Goal: Communication & Community: Answer question/provide support

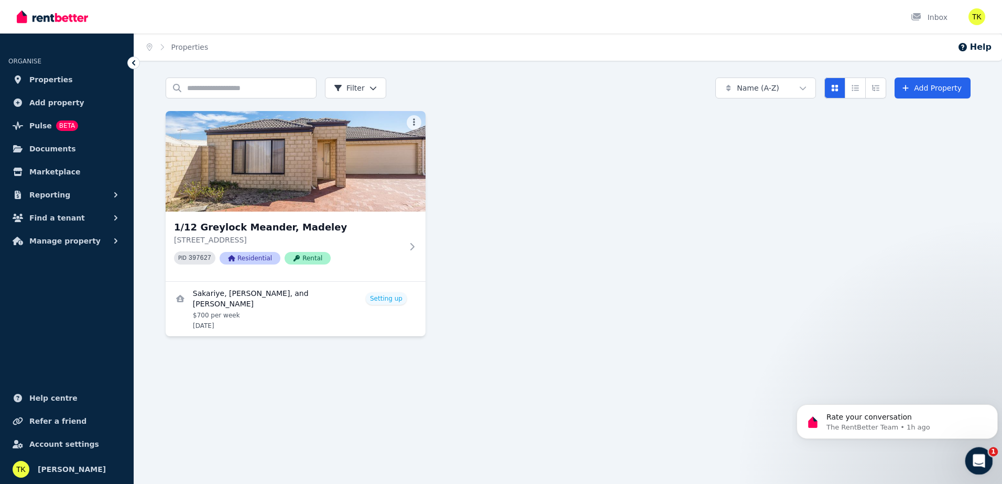
drag, startPoint x: 972, startPoint y: 456, endPoint x: 971, endPoint y: 461, distance: 5.3
click at [970, 461] on icon "Open Intercom Messenger" at bounding box center [977, 459] width 17 height 17
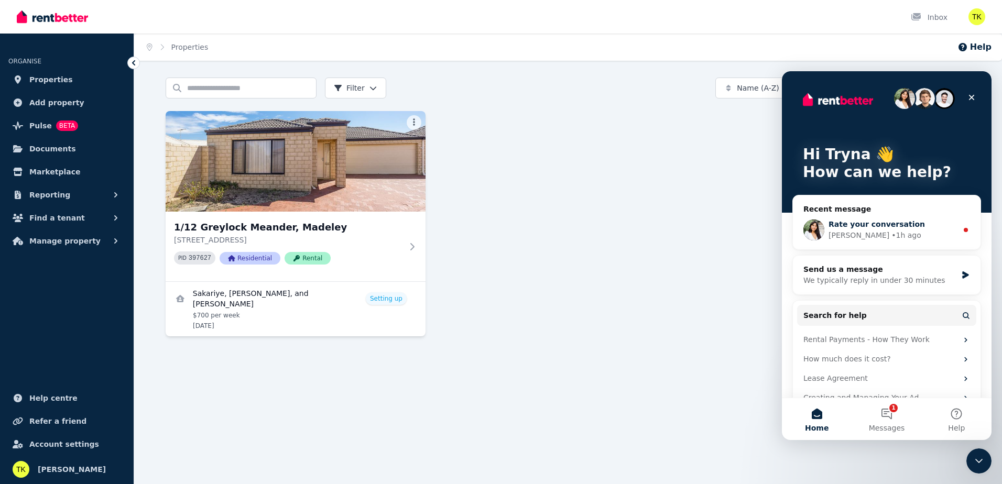
click at [854, 224] on span "Rate your conversation" at bounding box center [876, 224] width 96 height 8
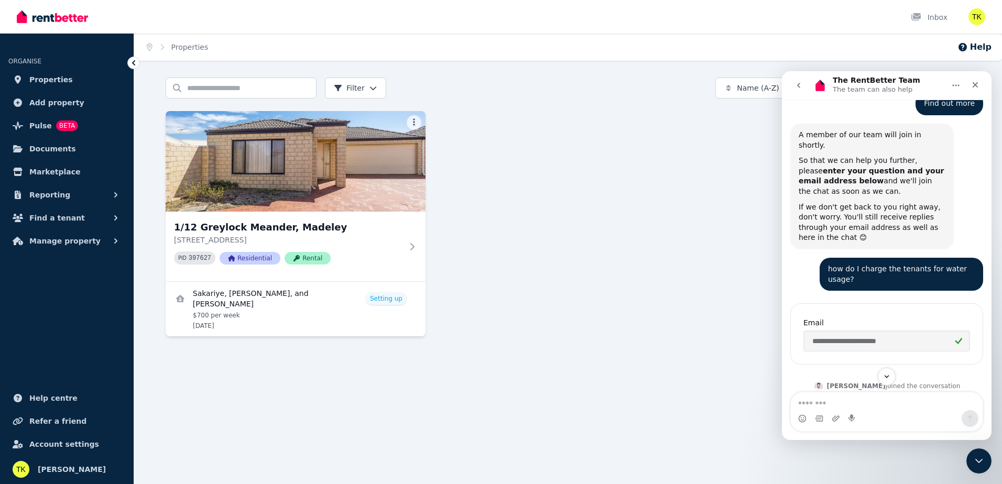
scroll to position [657, 0]
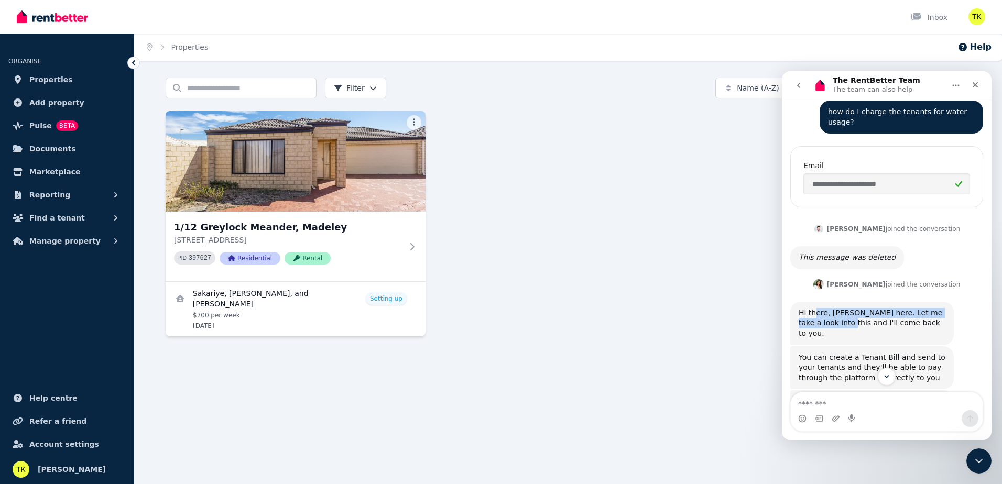
drag, startPoint x: 815, startPoint y: 252, endPoint x: 828, endPoint y: 260, distance: 15.6
click at [828, 308] on div "Hi there, [PERSON_NAME] here. Let me take a look into this and I'll come back t…" at bounding box center [872, 323] width 147 height 31
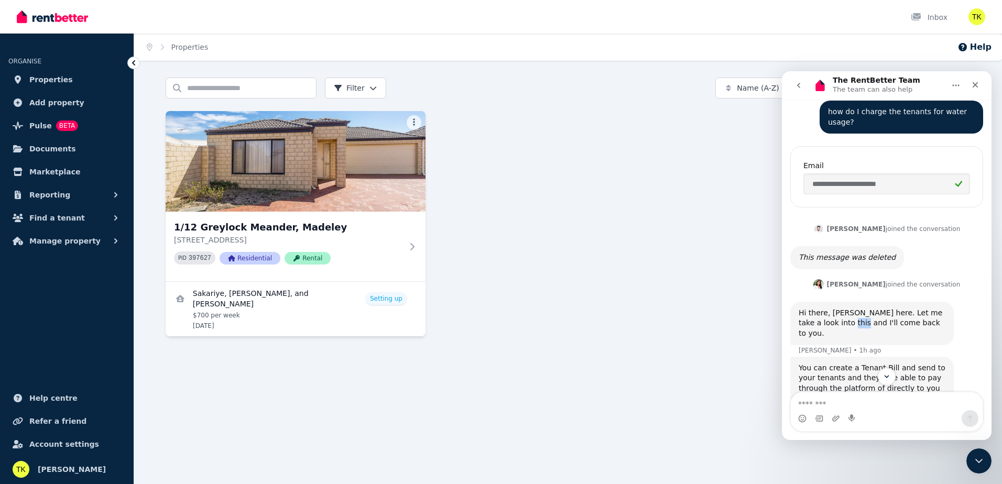
click at [828, 308] on div "Hi there, [PERSON_NAME] here. Let me take a look into this and I'll come back t…" at bounding box center [872, 323] width 147 height 31
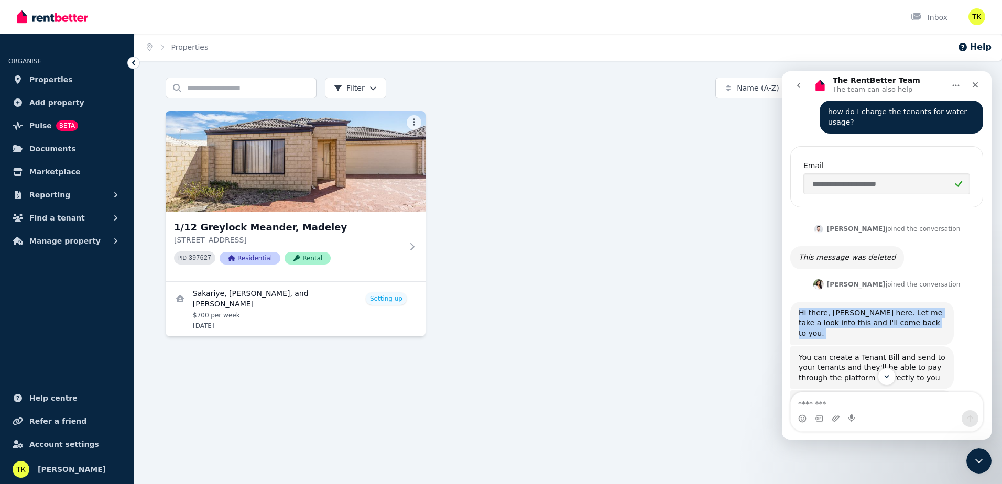
drag, startPoint x: 828, startPoint y: 260, endPoint x: 857, endPoint y: 274, distance: 31.9
click at [857, 302] on div "Hi there, [PERSON_NAME] here. Let me take a look into this and I'll come back t…" at bounding box center [886, 324] width 193 height 45
click at [857, 353] on div "You can create a Tenant Bill and send to your tenants and they'll be able to pa…" at bounding box center [872, 368] width 147 height 31
click at [856, 353] on div "You can create a Tenant Bill and send to your tenants and they'll be able to pa…" at bounding box center [872, 368] width 147 height 31
drag, startPoint x: 856, startPoint y: 283, endPoint x: 850, endPoint y: 286, distance: 6.3
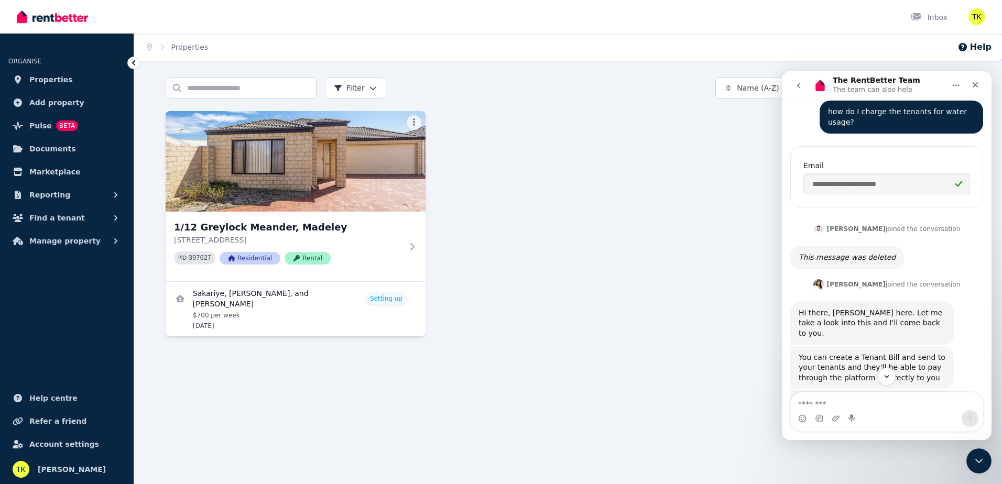
click at [850, 353] on div "You can create a Tenant Bill and send to your tenants and they'll be able to pa…" at bounding box center [872, 368] width 147 height 31
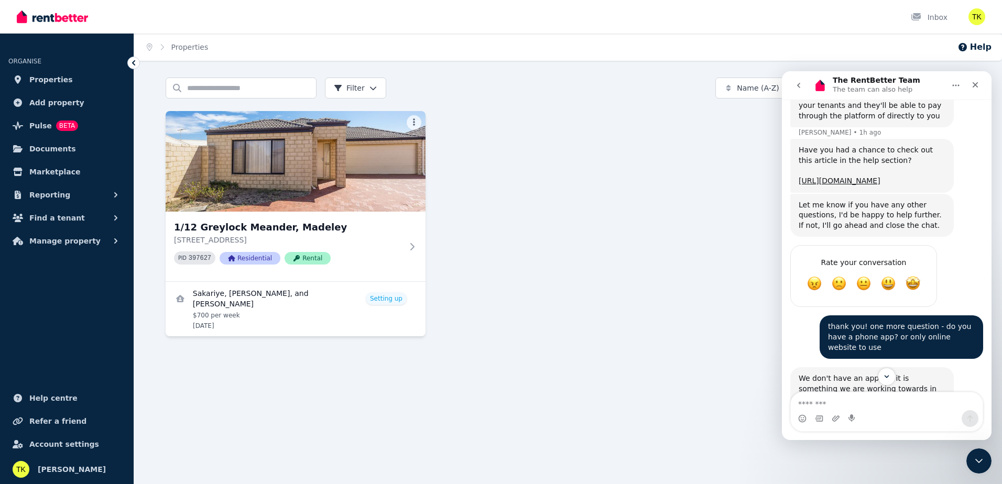
scroll to position [994, 0]
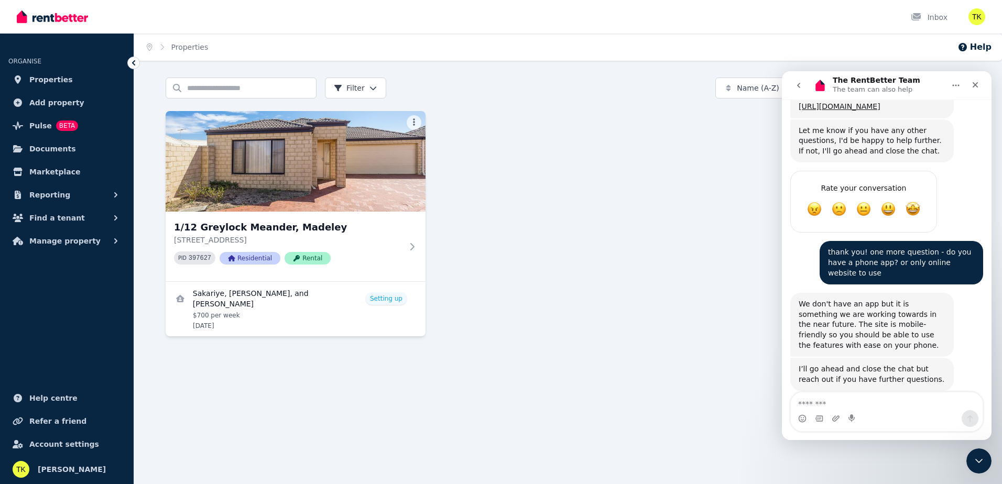
click at [813, 299] on div "We don't have an app but it is something we are working towards in the near fut…" at bounding box center [872, 324] width 147 height 51
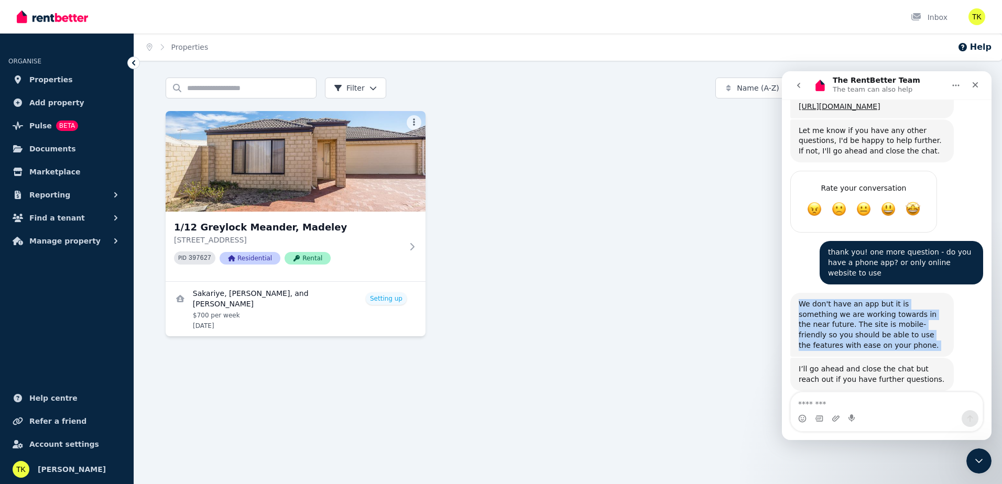
click at [813, 299] on div "We don't have an app but it is something we are working towards in the near fut…" at bounding box center [872, 324] width 147 height 51
drag, startPoint x: 813, startPoint y: 236, endPoint x: 829, endPoint y: 238, distance: 16.4
click at [831, 299] on div "We don't have an app but it is something we are working towards in the near fut…" at bounding box center [872, 324] width 147 height 51
drag, startPoint x: 825, startPoint y: 232, endPoint x: 836, endPoint y: 259, distance: 29.6
click at [836, 299] on div "We don't have an app but it is something we are working towards in the near fut…" at bounding box center [872, 324] width 147 height 51
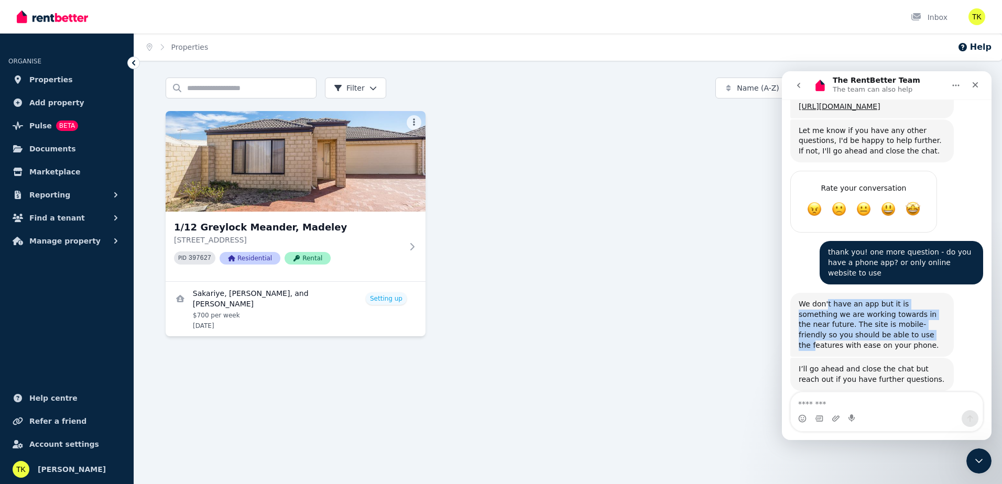
click at [836, 299] on div "We don't have an app but it is something we are working towards in the near fut…" at bounding box center [872, 324] width 147 height 51
drag, startPoint x: 919, startPoint y: 269, endPoint x: 874, endPoint y: 232, distance: 58.8
click at [874, 293] on div "We don't have an app but it is something we are working towards in the near fut…" at bounding box center [871, 325] width 163 height 64
click at [873, 299] on div "We don't have an app but it is something we are working towards in the near fut…" at bounding box center [872, 324] width 147 height 51
drag, startPoint x: 856, startPoint y: 236, endPoint x: 869, endPoint y: 262, distance: 29.1
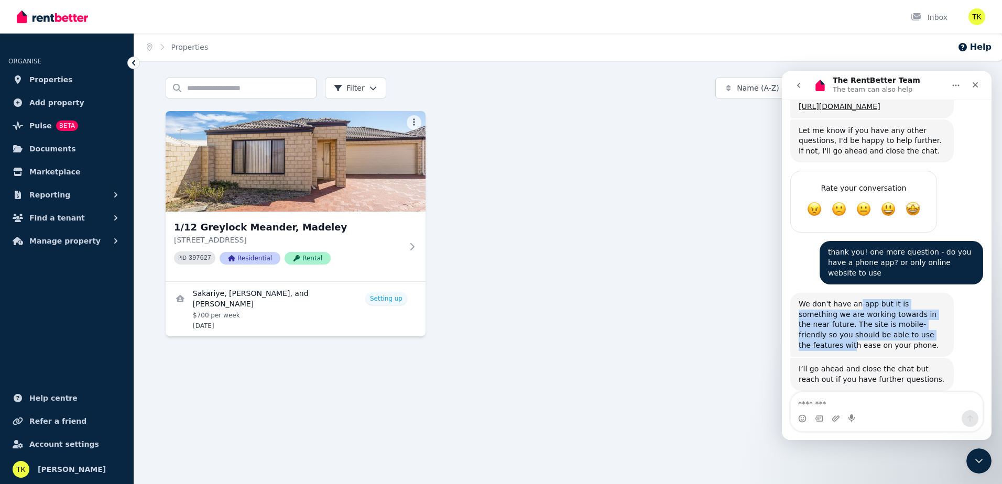
click at [869, 299] on div "We don't have an app but it is something we are working towards in the near fut…" at bounding box center [872, 324] width 147 height 51
drag, startPoint x: 888, startPoint y: 265, endPoint x: 835, endPoint y: 233, distance: 61.6
click at [835, 299] on div "We don't have an app but it is something we are working towards in the near fut…" at bounding box center [872, 324] width 147 height 51
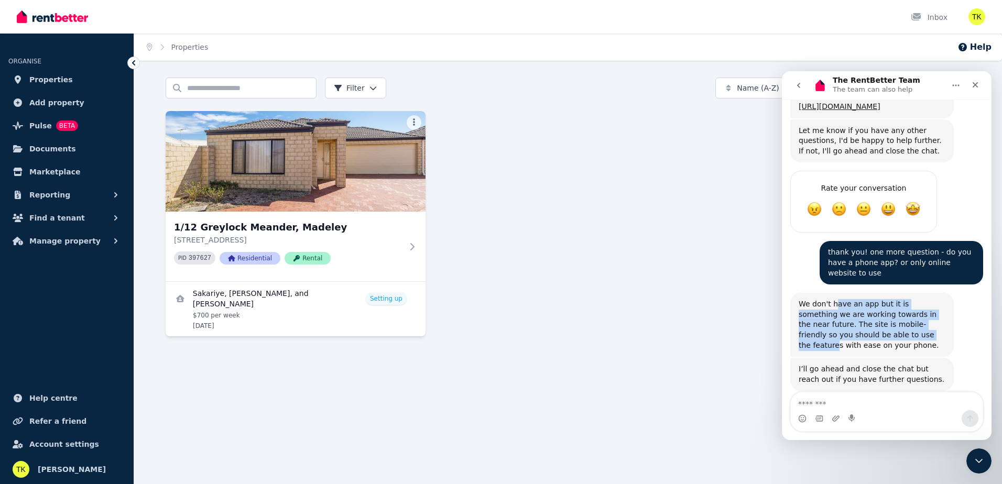
drag, startPoint x: 832, startPoint y: 233, endPoint x: 855, endPoint y: 270, distance: 43.9
click at [855, 293] on div "We don't have an app but it is something we are working towards in the near fut…" at bounding box center [871, 325] width 163 height 64
